Goal: Information Seeking & Learning: Compare options

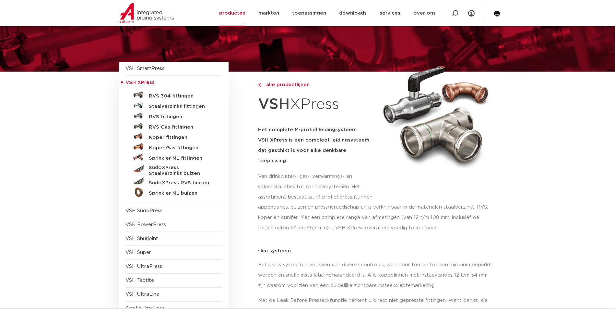
scroll to position [65, 0]
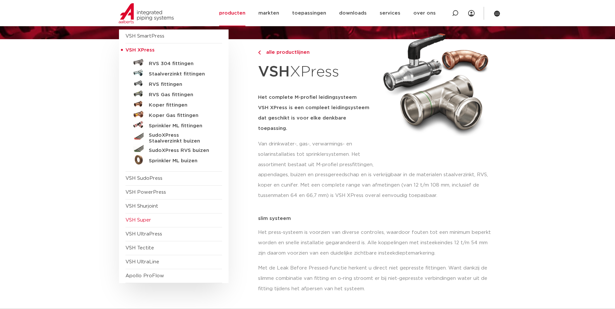
click at [141, 219] on span "VSH Super" at bounding box center [138, 220] width 26 height 5
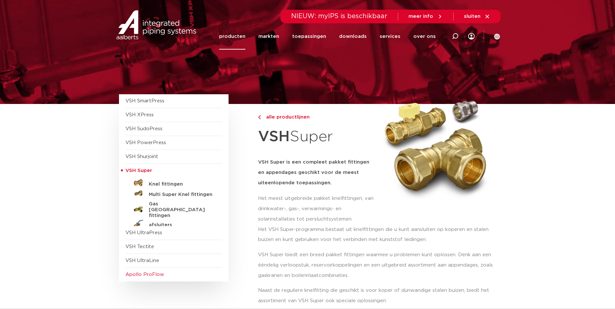
click at [148, 273] on span "Apollo ProFlow" at bounding box center [144, 274] width 39 height 5
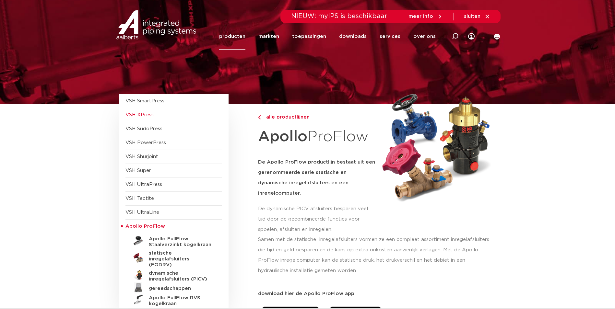
click at [138, 114] on span "VSH XPress" at bounding box center [139, 115] width 28 height 5
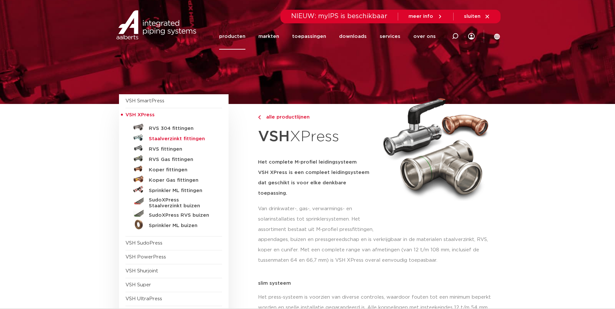
click at [161, 138] on h5 "Staalverzinkt fittingen" at bounding box center [181, 139] width 64 height 6
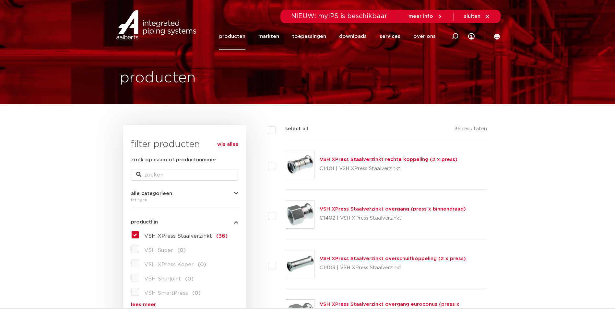
click at [233, 145] on link "wis alles" at bounding box center [227, 145] width 21 height 8
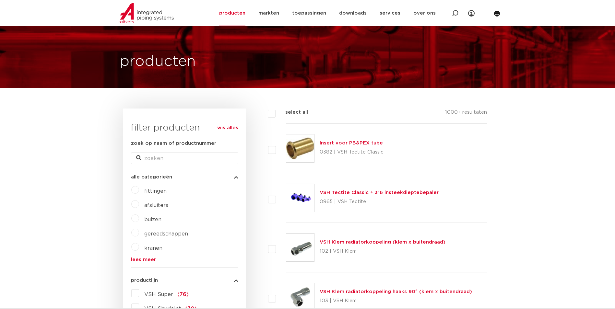
scroll to position [65, 0]
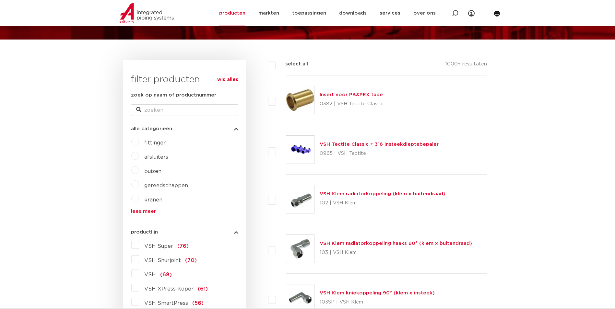
click at [139, 200] on label "kranen" at bounding box center [150, 199] width 23 height 10
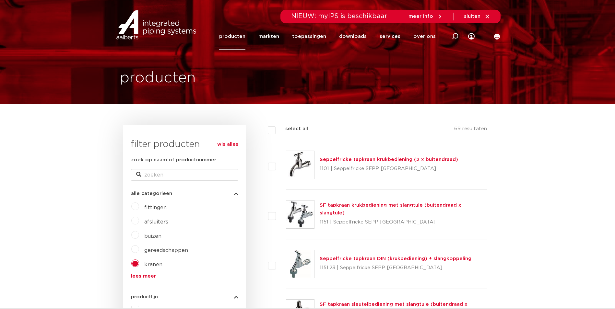
click at [139, 221] on label "afsluiters" at bounding box center [153, 221] width 29 height 10
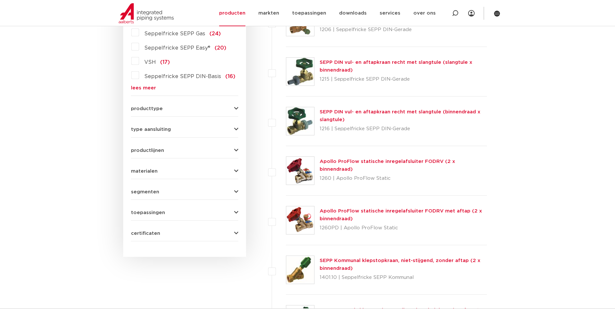
scroll to position [162, 0]
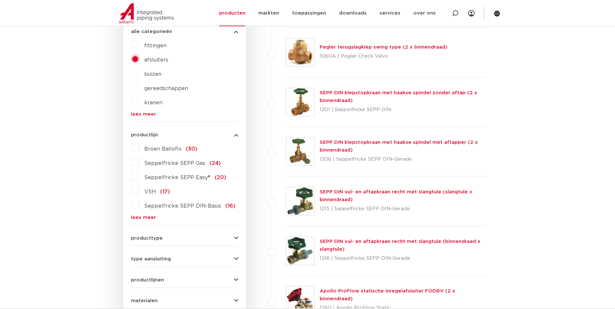
click at [139, 192] on label "VSH (17)" at bounding box center [154, 190] width 31 height 10
click at [0, 0] on input "VSH (17)" at bounding box center [0, 0] width 0 height 0
